Goal: Find specific page/section: Find specific page/section

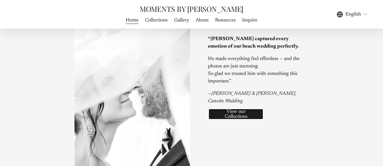
scroll to position [1356, 0]
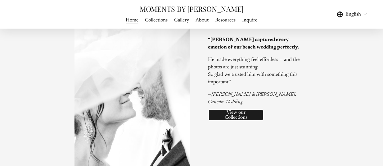
click at [237, 118] on link "View our Collections" at bounding box center [236, 115] width 56 height 12
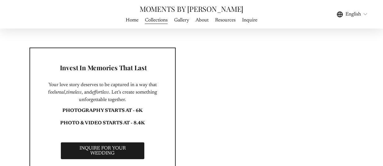
scroll to position [1505, 0]
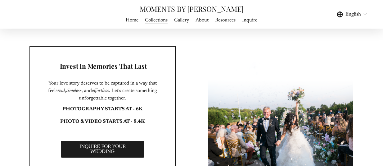
drag, startPoint x: 138, startPoint y: 111, endPoint x: 153, endPoint y: 112, distance: 14.6
click at [153, 112] on div "Invest In Memories That Last Your love story deserves to be captured in a way t…" at bounding box center [191, 108] width 383 height 232
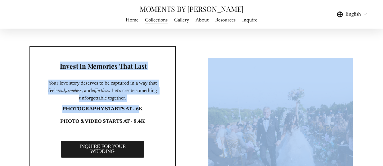
click at [134, 96] on p "Your love story deserves to be captured in a way that feels real , timeless , a…" at bounding box center [102, 90] width 115 height 22
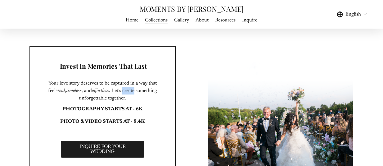
click at [134, 96] on p "Your love story deserves to be captured in a way that feels real , timeless , a…" at bounding box center [102, 90] width 115 height 22
click at [119, 90] on p "Your love story deserves to be captured in a way that feels real , timeless , a…" at bounding box center [102, 90] width 115 height 22
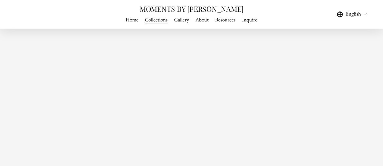
scroll to position [1965, 0]
click at [0, 0] on span "WEDDING PHOTOGRAPHY" at bounding box center [0, 0] width 0 height 0
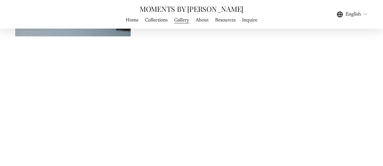
scroll to position [1501, 0]
